Goal: Task Accomplishment & Management: Complete application form

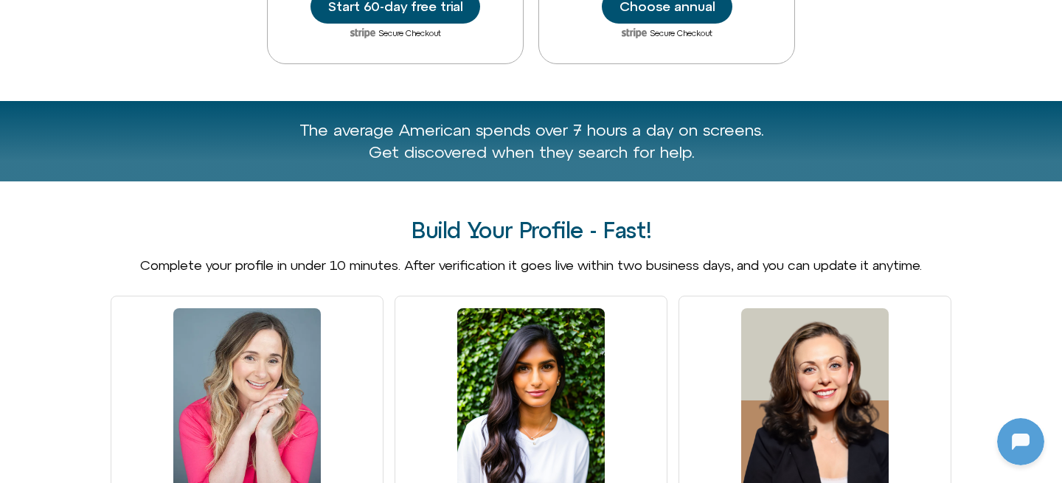
scroll to position [1299, 0]
